Goal: Transaction & Acquisition: Purchase product/service

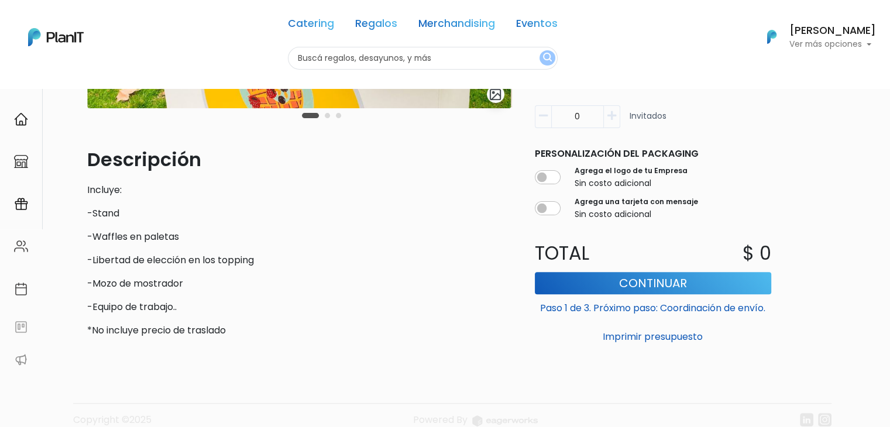
scroll to position [290, 0]
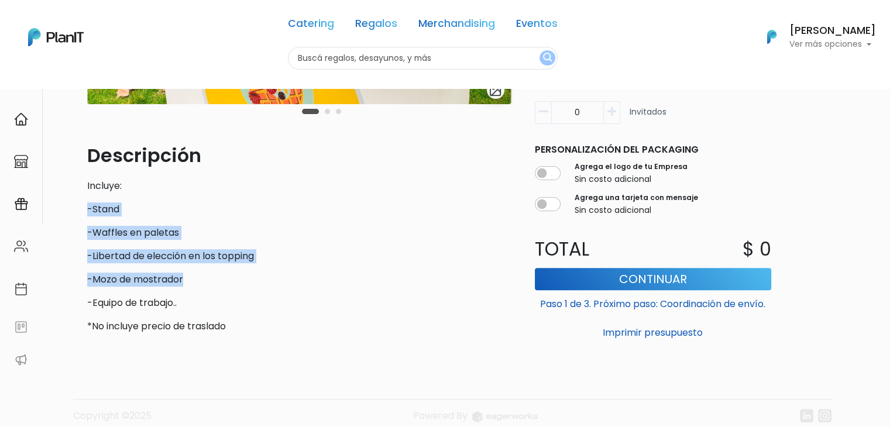
drag, startPoint x: 81, startPoint y: 208, endPoint x: 272, endPoint y: 268, distance: 200.7
click at [272, 268] on div "slide 2 of 3 Descripción Incluye: -Stand -Waffles en paletas -Libertad de elecc…" at bounding box center [299, 96] width 438 height 491
copy div "-Stand -Waffles en paletas -Libertad de elección en los topping -Mozo de mostra…"
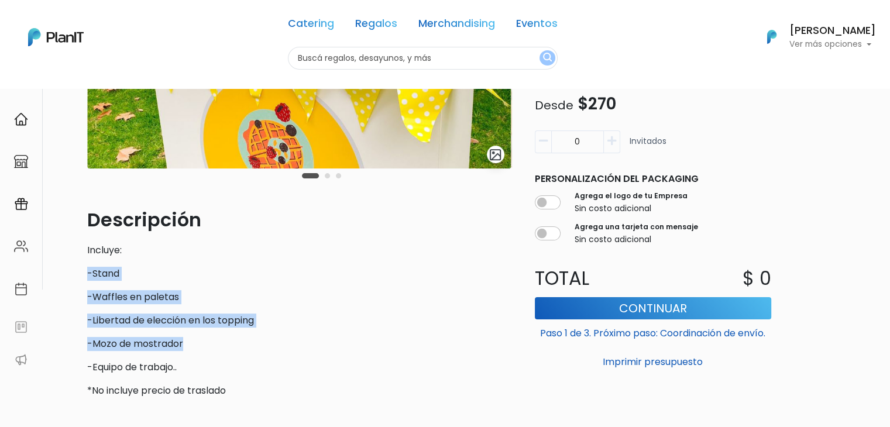
scroll to position [237, 0]
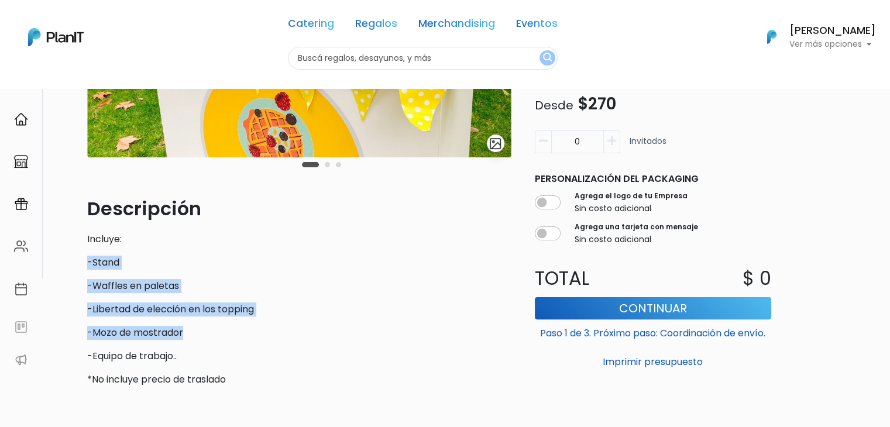
click at [422, 268] on div "Descripción Incluye: -Stand -Waffles en paletas -Libertad de elección en los to…" at bounding box center [299, 291] width 424 height 192
drag, startPoint x: 305, startPoint y: 269, endPoint x: 63, endPoint y: 255, distance: 242.5
click at [304, 271] on div "Descripción Incluye: -Stand -Waffles en paletas -Libertad de elección en los to…" at bounding box center [299, 291] width 424 height 192
click at [304, 274] on div "Descripción Incluye: -Stand -Waffles en paletas -Libertad de elección en los to…" at bounding box center [299, 291] width 424 height 192
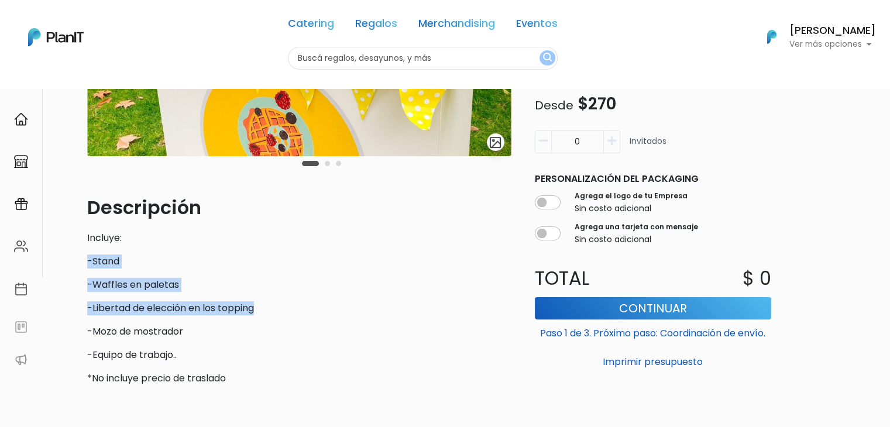
drag, startPoint x: 262, startPoint y: 311, endPoint x: 73, endPoint y: 257, distance: 197.0
click at [73, 257] on div "Volver Catering Foodtrucks slide 2 of 3 Descripción Incluye: -Stand -Waffles en…" at bounding box center [445, 185] width 772 height 671
copy div "-Stand -Waffles en paletas -Libertad de elección en los topping"
